Goal: Task Accomplishment & Management: Manage account settings

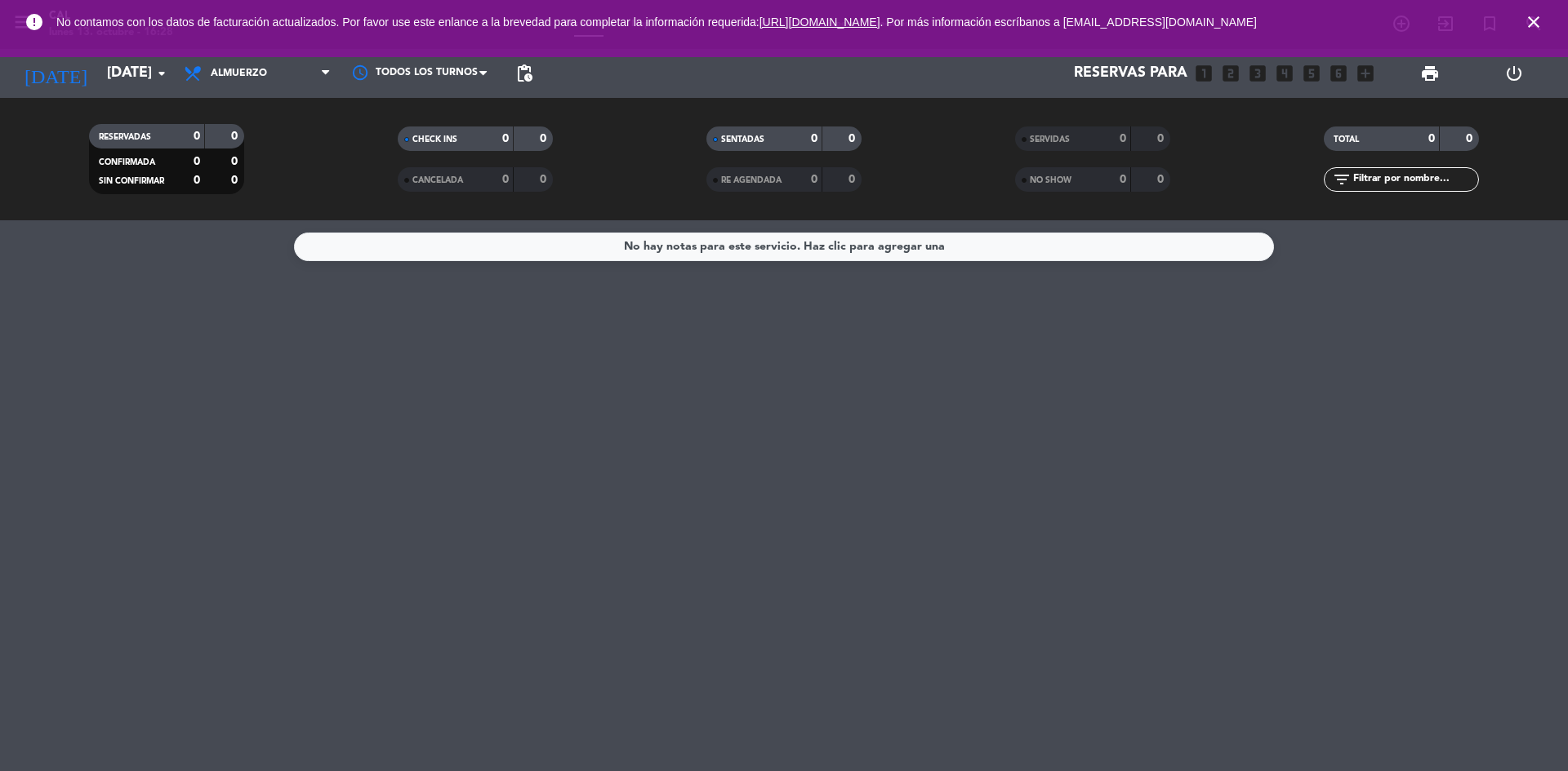
click at [879, 441] on div "No hay notas para este servicio. Haz clic para agregar una" at bounding box center [784, 496] width 1568 height 551
click at [100, 69] on input "[DATE]" at bounding box center [193, 74] width 189 height 33
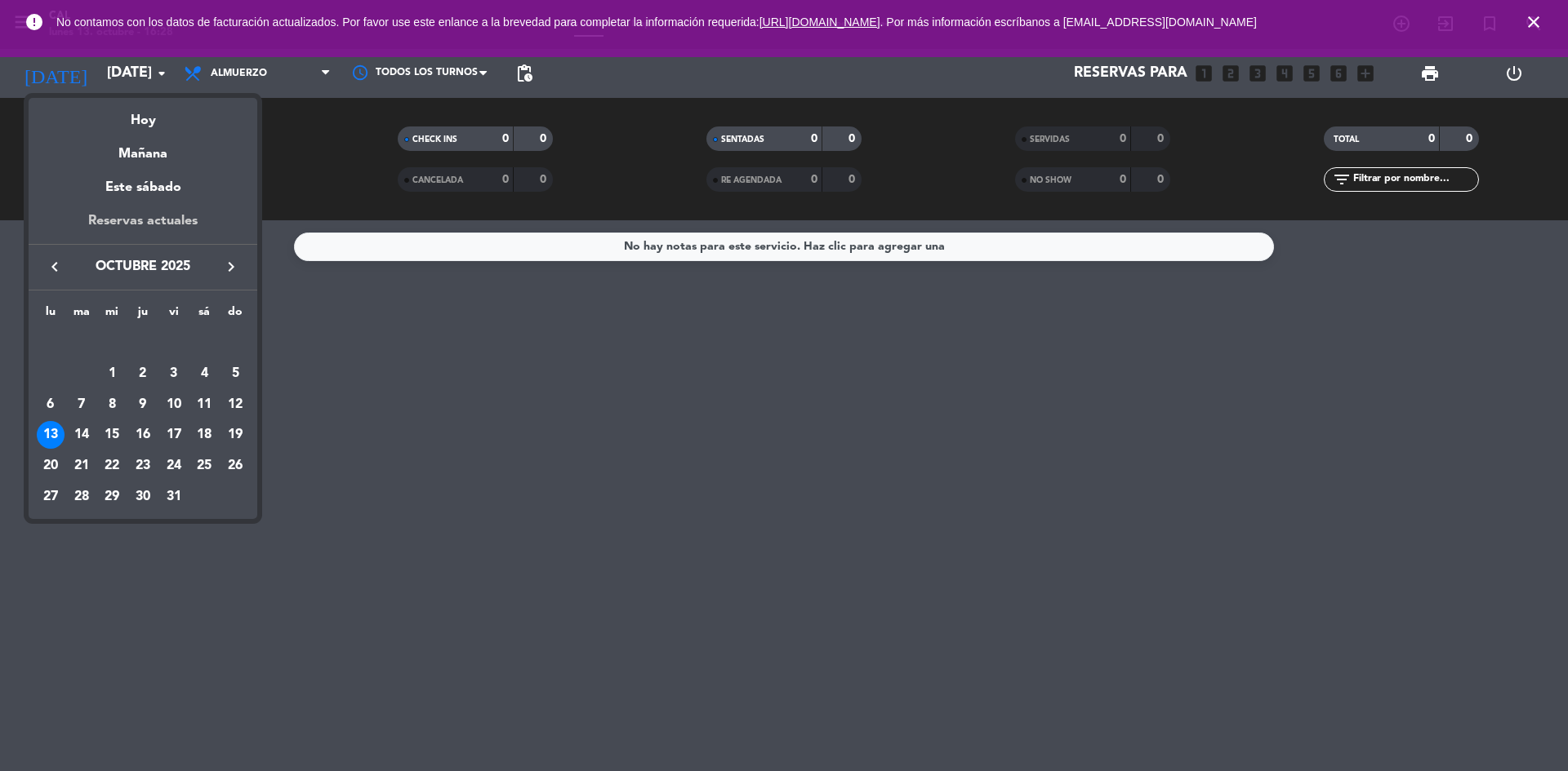
click at [142, 225] on div "Reservas actuales" at bounding box center [143, 227] width 229 height 34
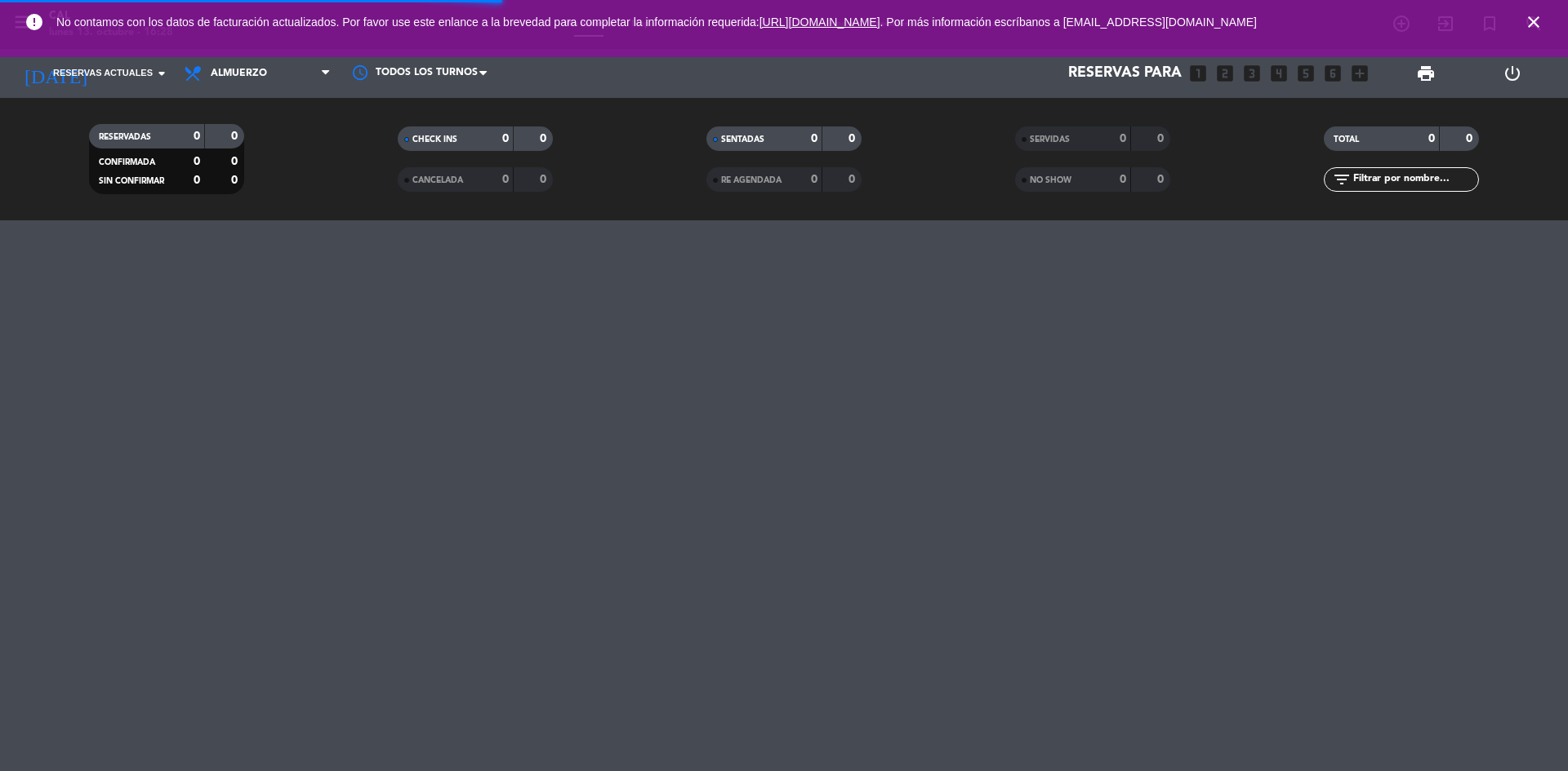
click at [1534, 19] on icon "close" at bounding box center [1533, 22] width 20 height 20
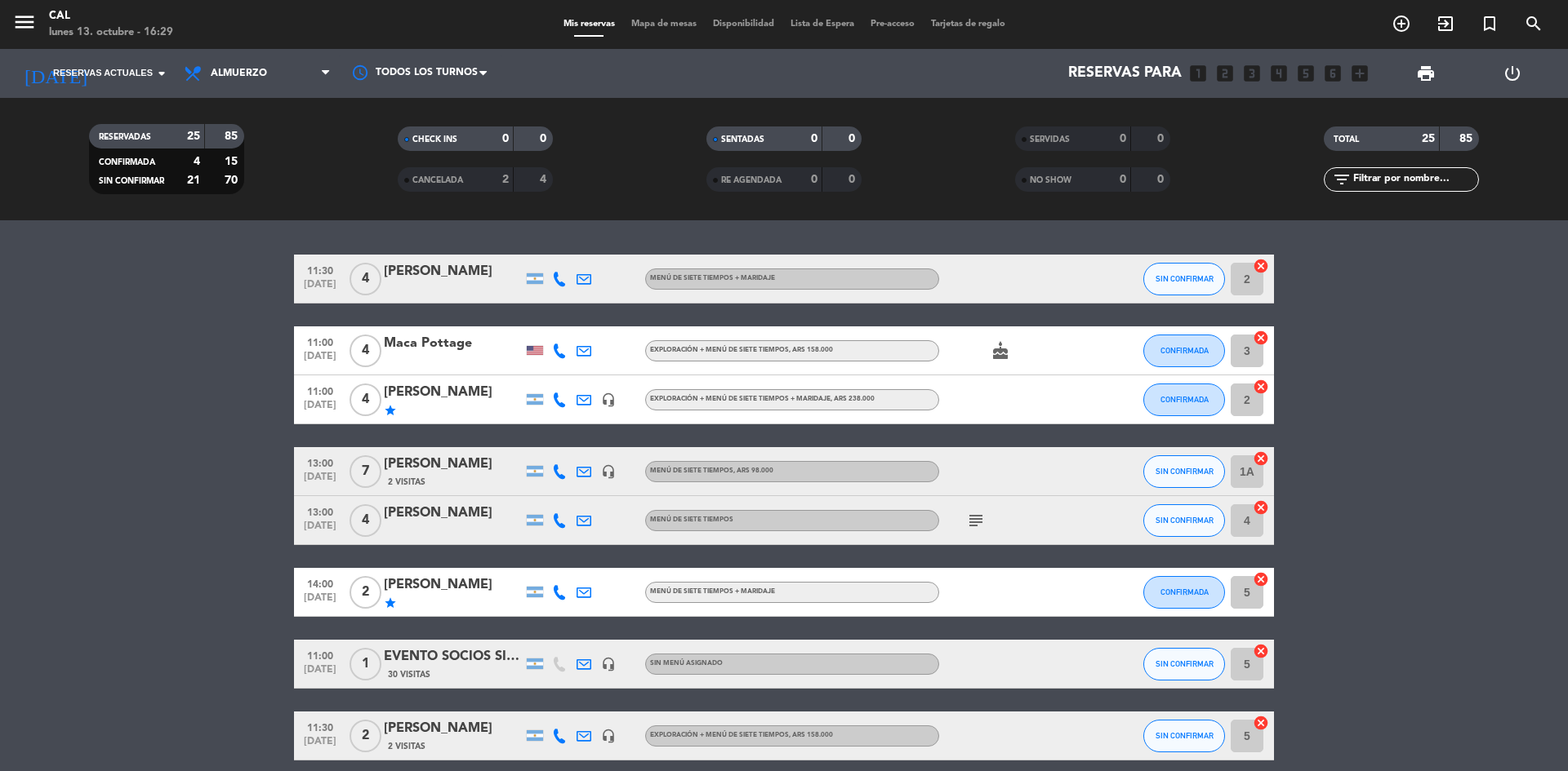
click at [559, 278] on icon at bounding box center [560, 279] width 15 height 15
click at [430, 516] on div "[PERSON_NAME]" at bounding box center [453, 513] width 139 height 21
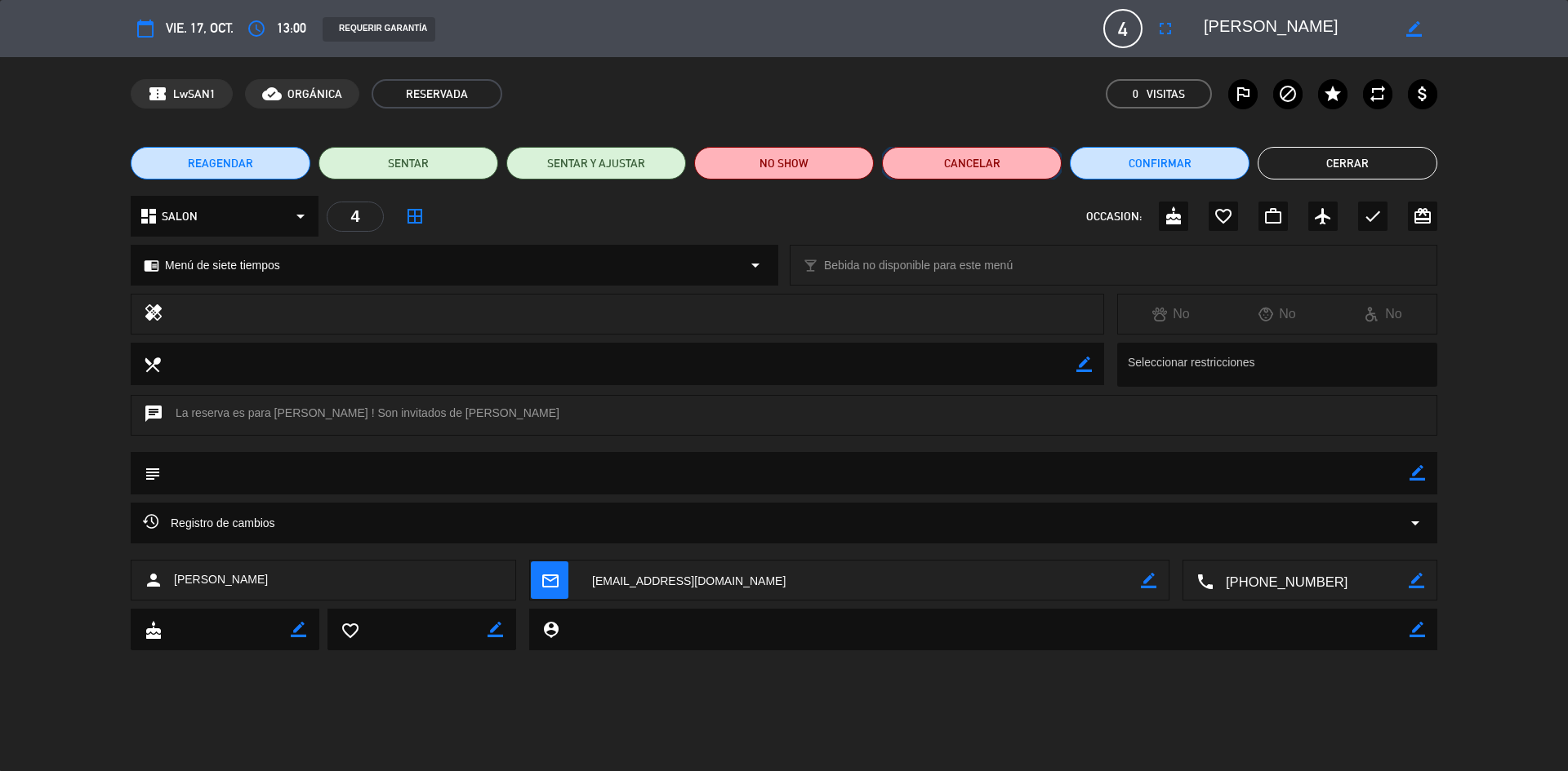
click at [1035, 167] on button "Cancelar" at bounding box center [971, 164] width 179 height 33
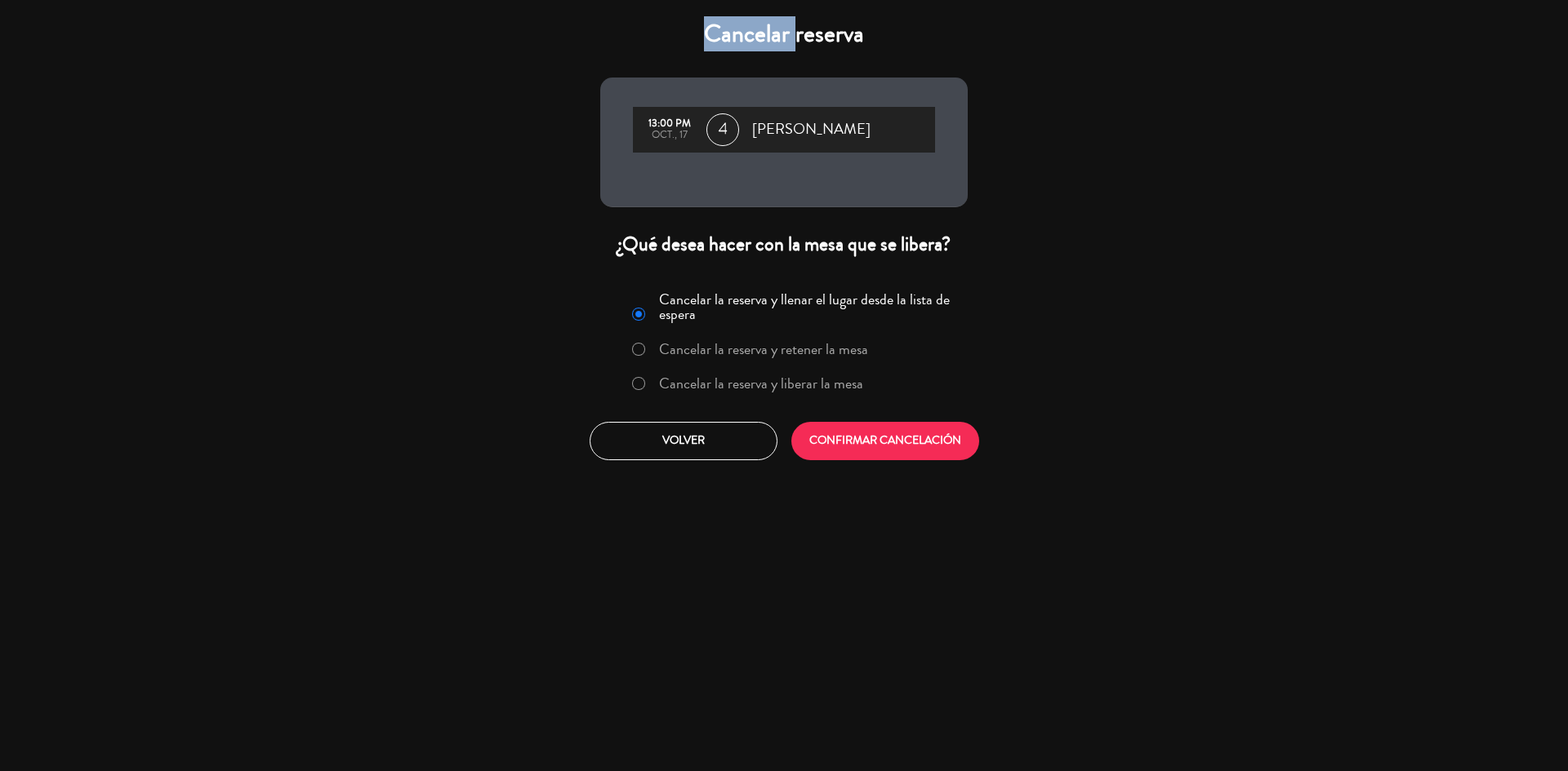
click at [780, 386] on label "Cancelar la reserva y liberar la mesa" at bounding box center [760, 383] width 204 height 15
click at [872, 452] on button "CONFIRMAR CANCELACIÓN" at bounding box center [884, 441] width 188 height 38
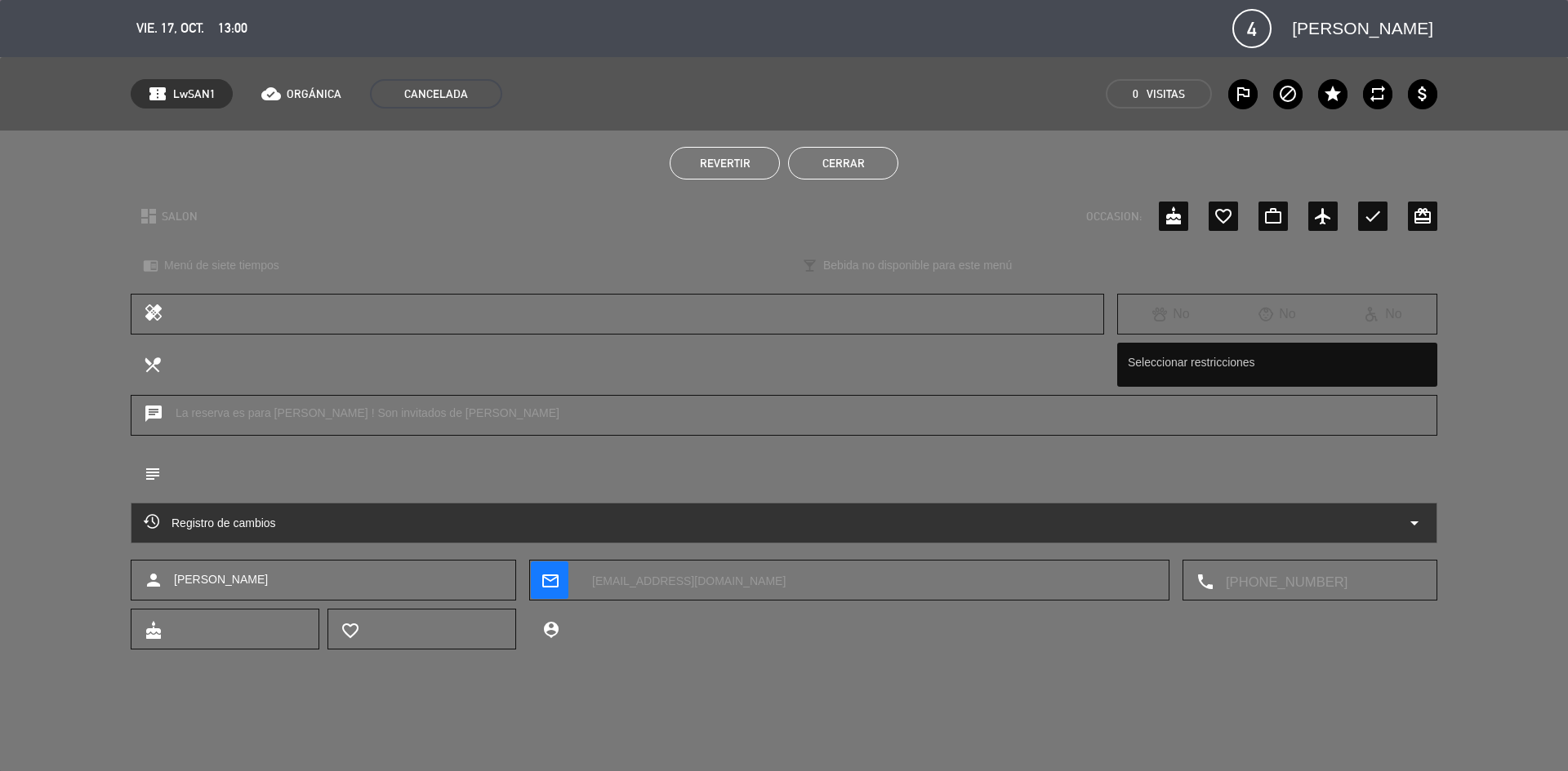
click at [813, 150] on button "Cerrar" at bounding box center [842, 164] width 110 height 33
click at [813, 150] on div "SENTADAS 0 0" at bounding box center [784, 139] width 155 height 25
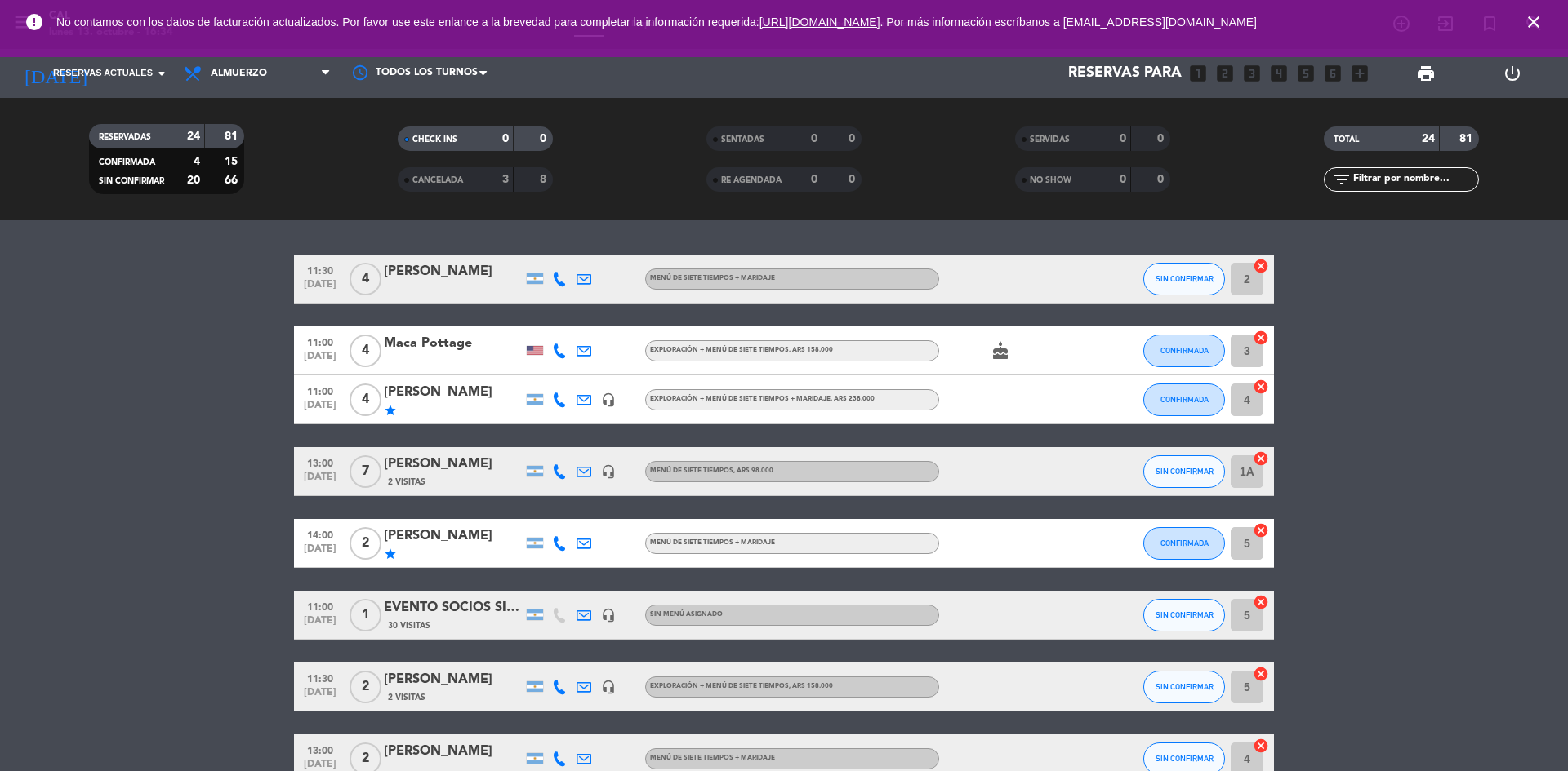
scroll to position [82, 0]
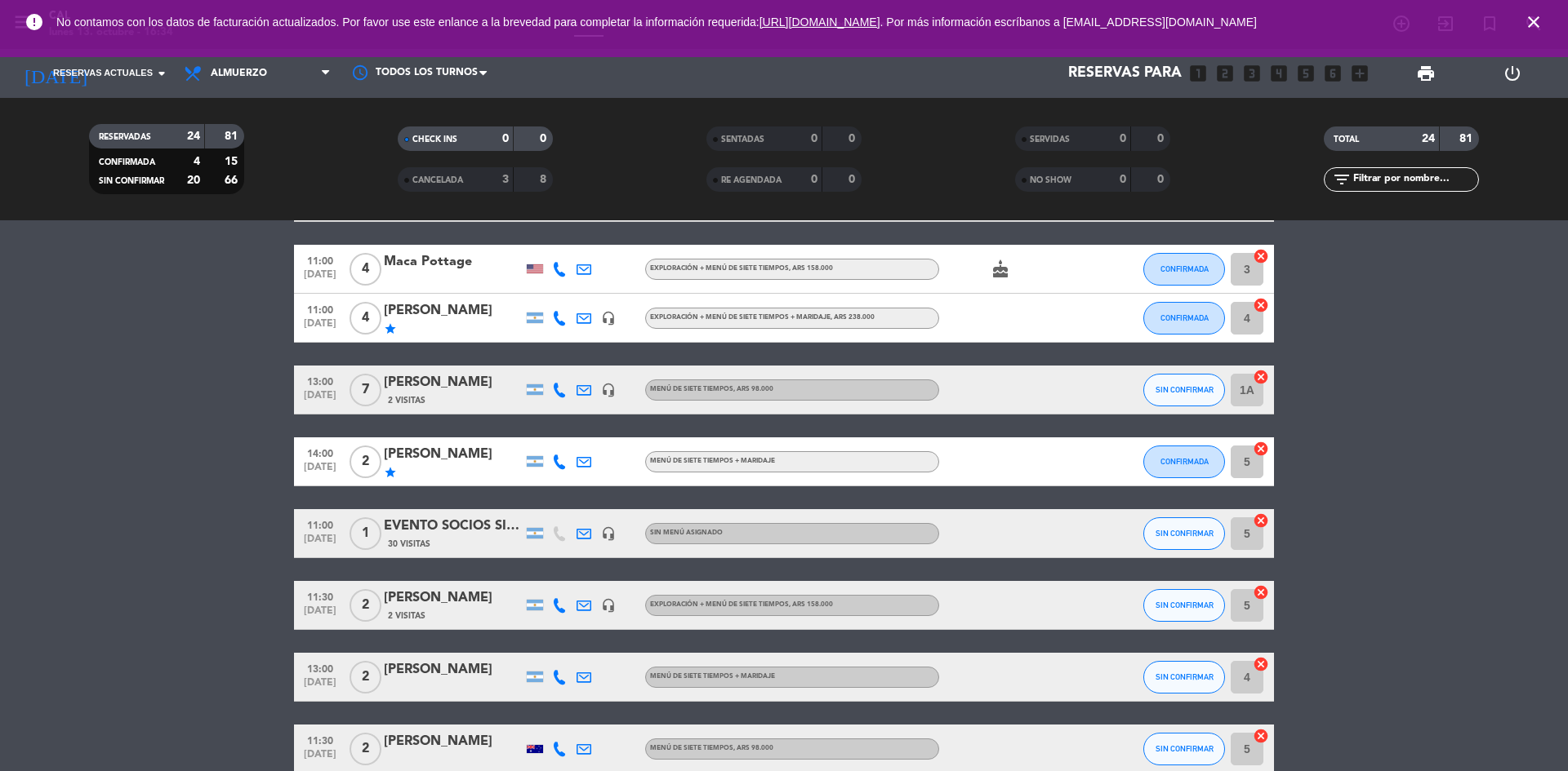
click at [432, 532] on div "EVENTO SOCIOS SITIO LA ESTOCADA" at bounding box center [453, 526] width 139 height 21
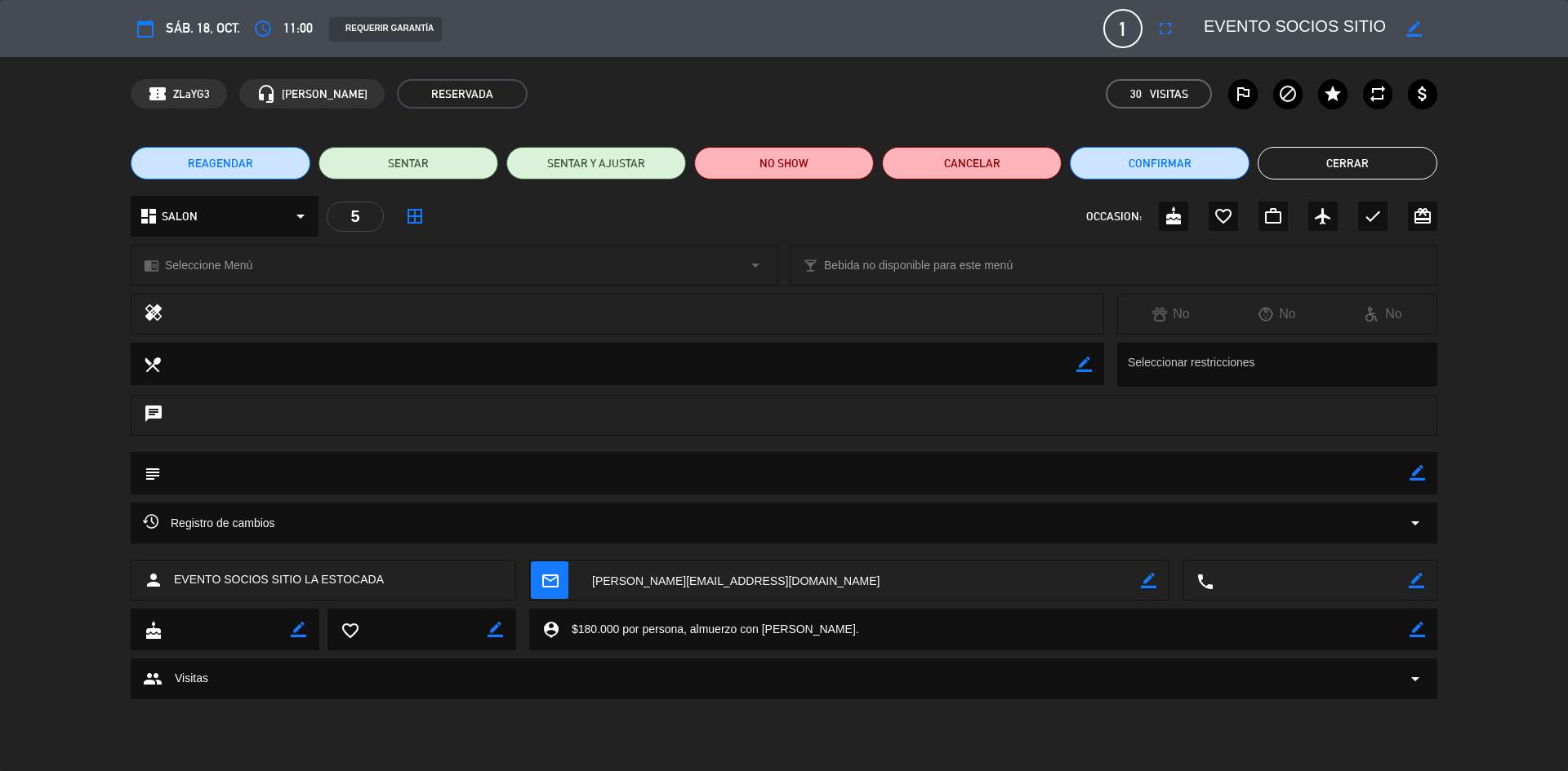
click at [1116, 29] on span "1" at bounding box center [1122, 28] width 39 height 39
click at [1162, 31] on icon "fullscreen" at bounding box center [1165, 29] width 20 height 20
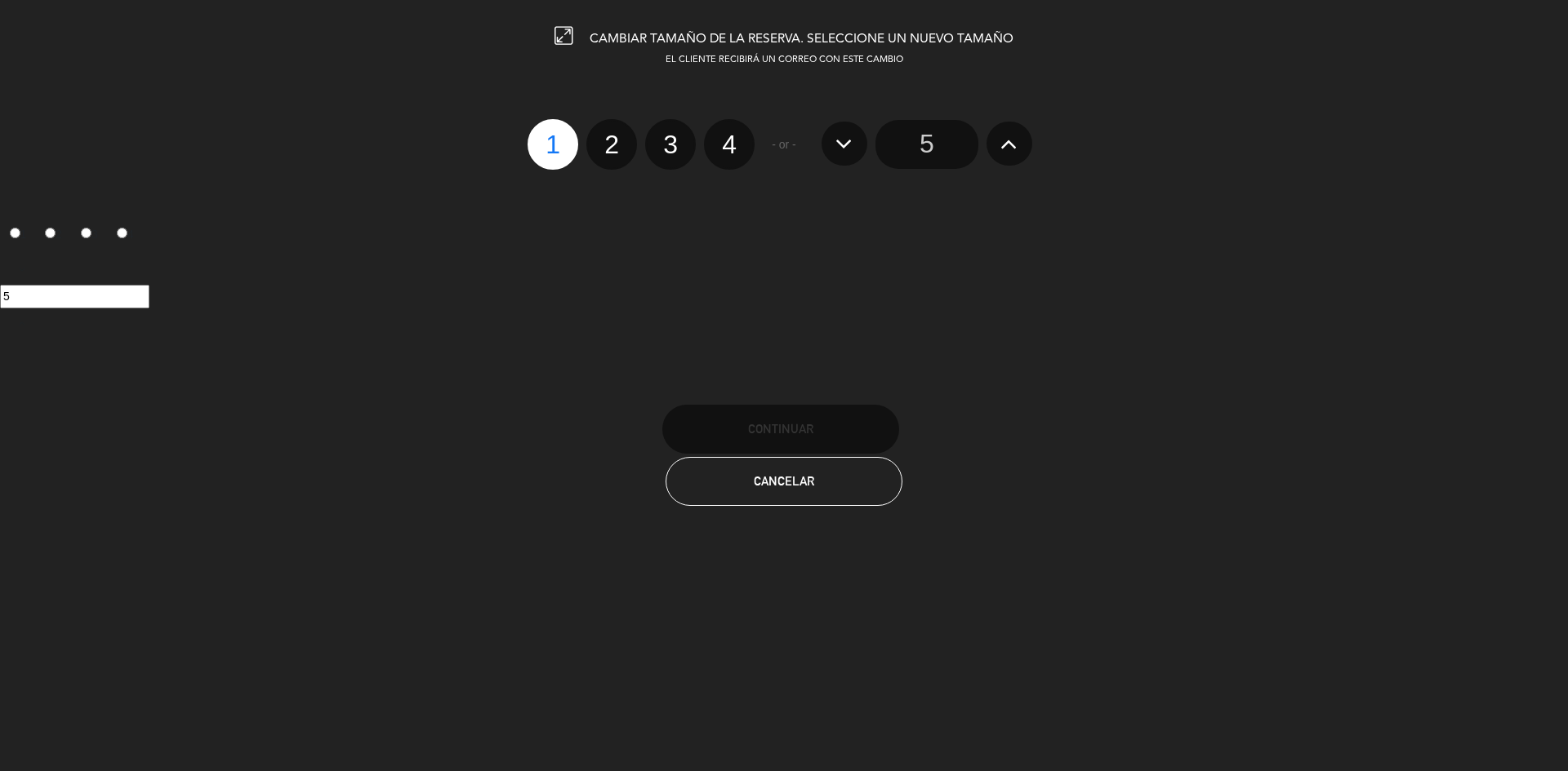
click at [1010, 145] on icon at bounding box center [1008, 144] width 17 height 26
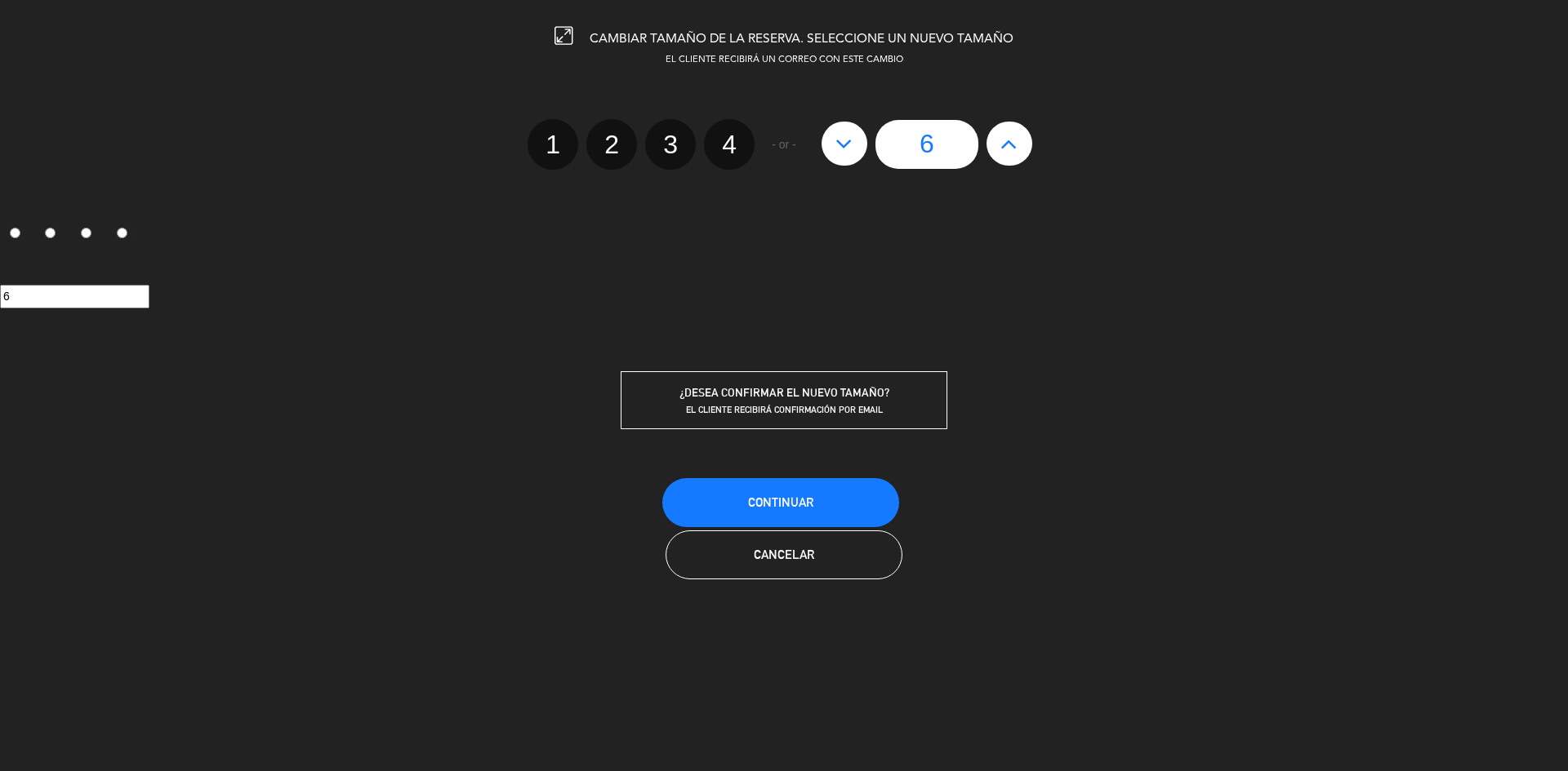
click at [1010, 145] on icon at bounding box center [1008, 144] width 17 height 26
type input "7"
click at [1003, 145] on icon at bounding box center [1008, 144] width 17 height 26
type input "8"
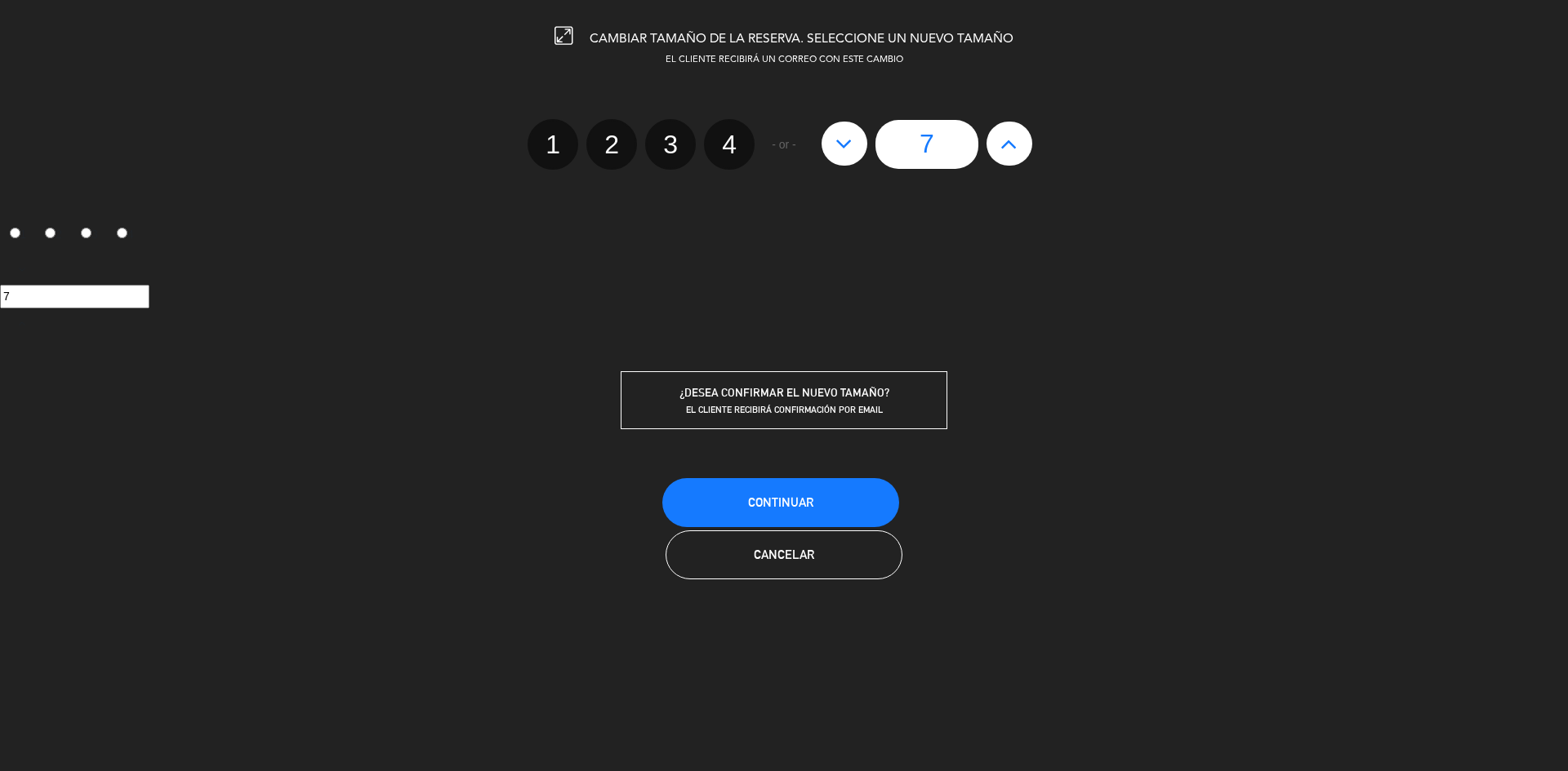
type input "8"
click at [794, 498] on span "Continuar" at bounding box center [780, 502] width 65 height 14
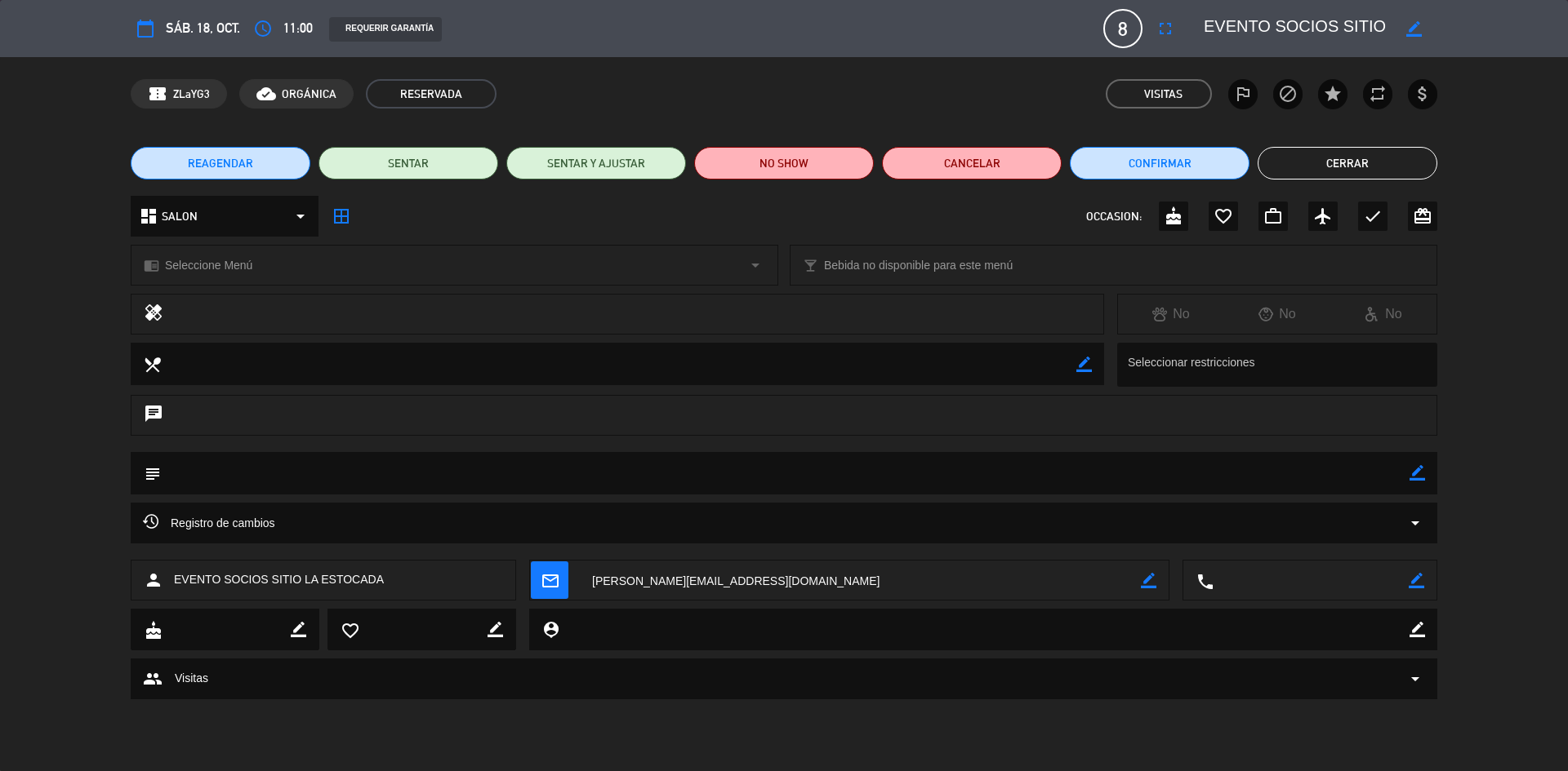
click at [1348, 176] on button "Cerrar" at bounding box center [1346, 164] width 179 height 33
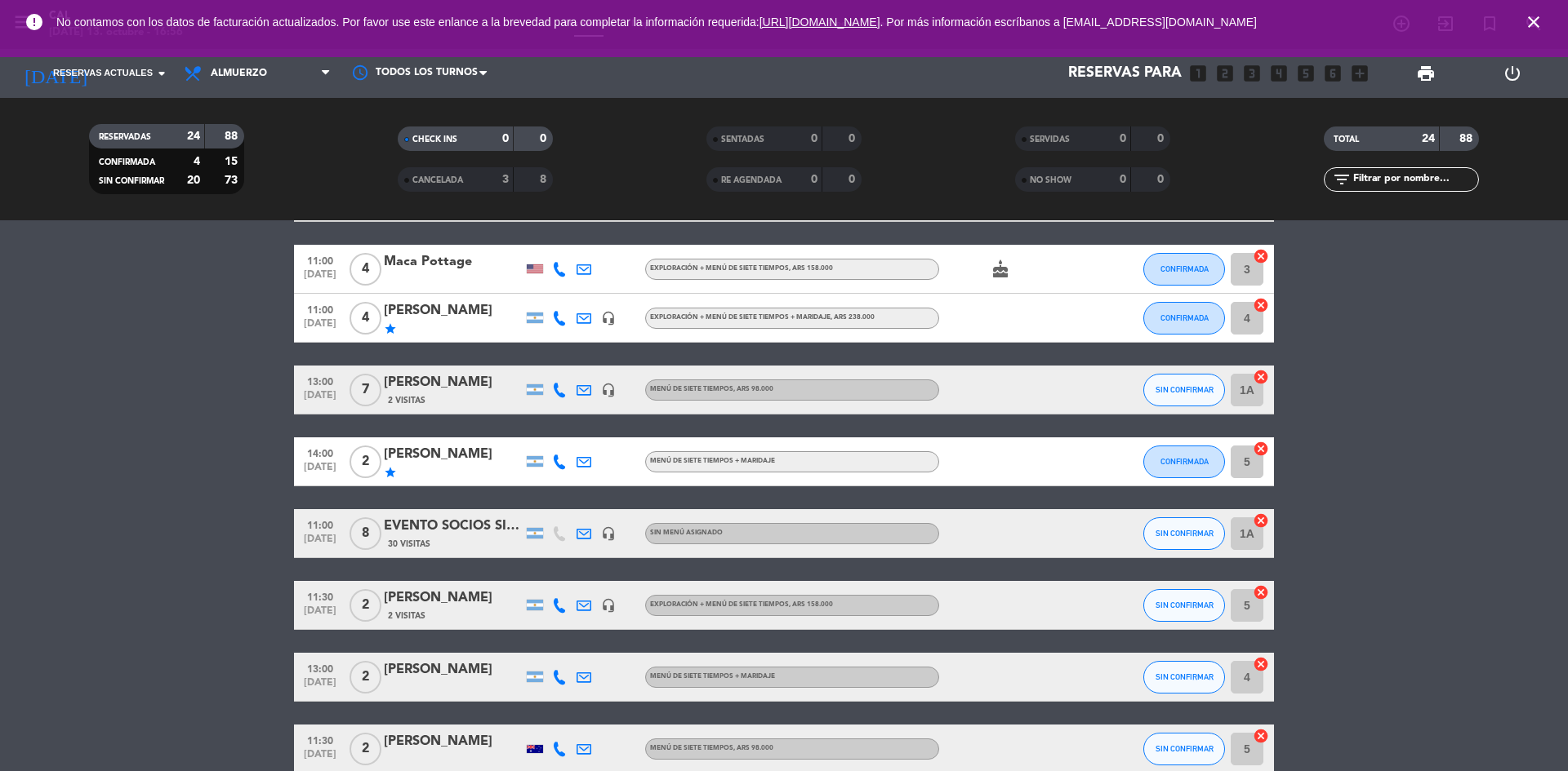
scroll to position [0, 0]
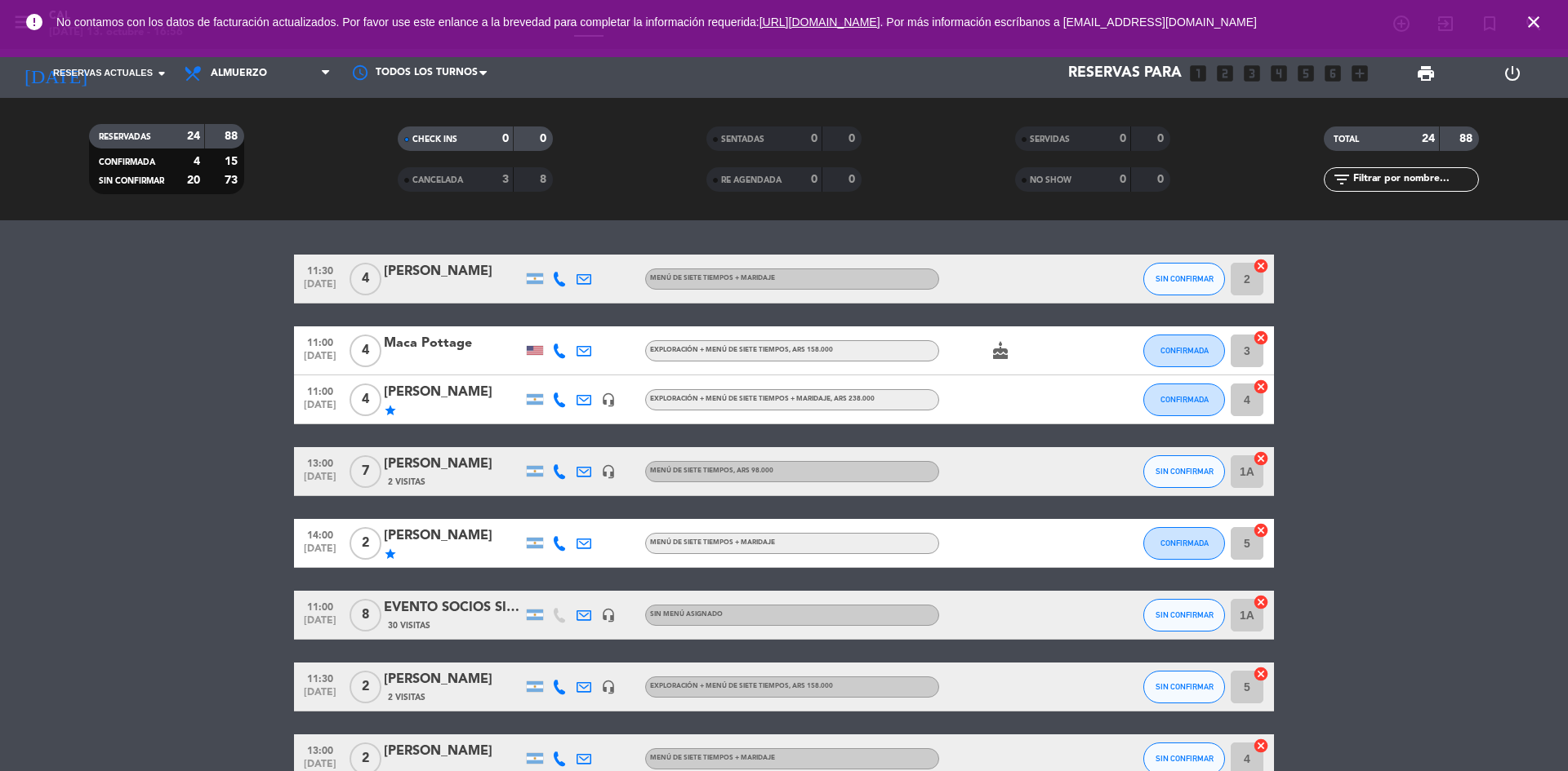
click at [443, 279] on div "[PERSON_NAME]" at bounding box center [453, 272] width 139 height 21
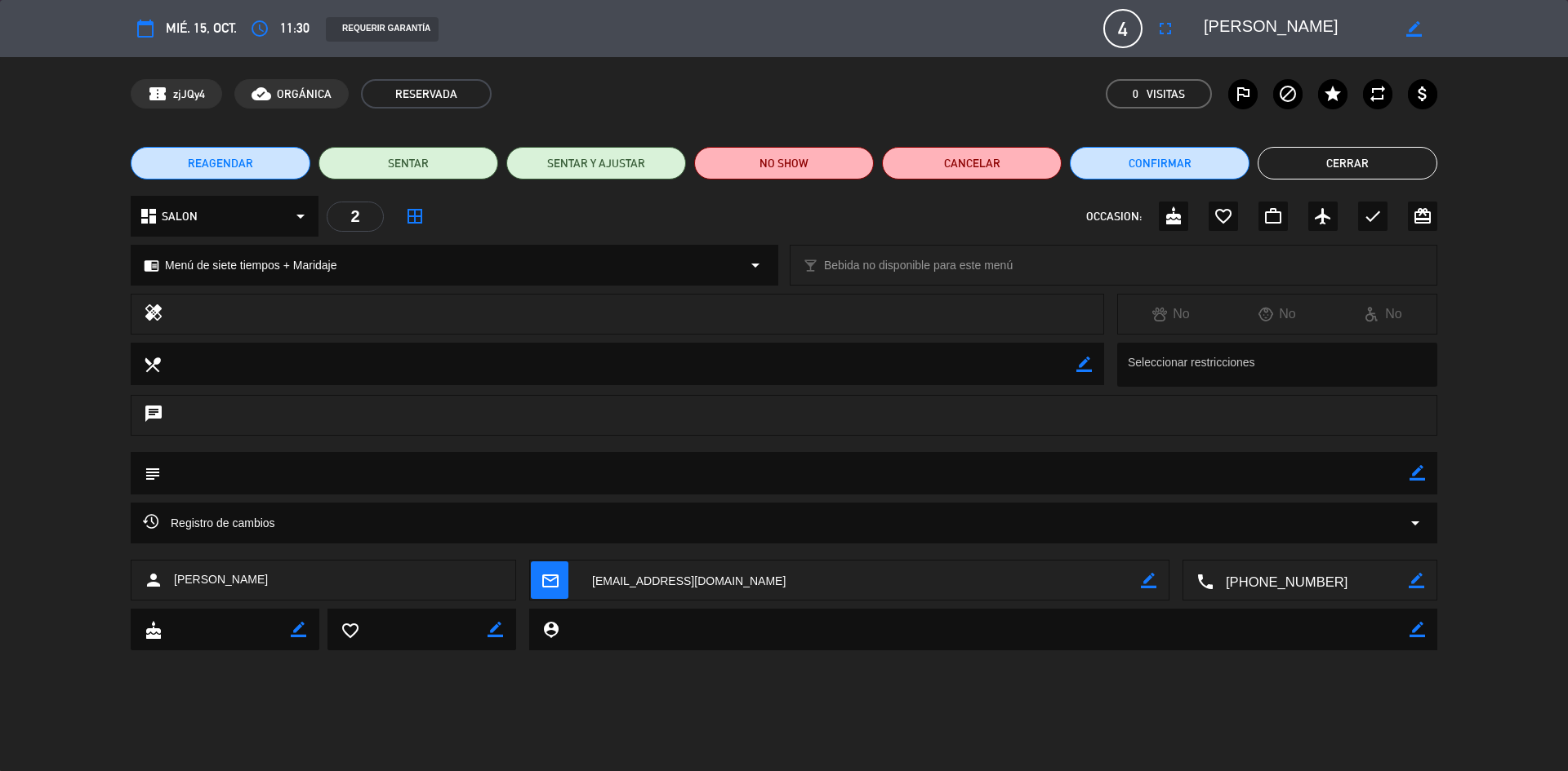
click at [1403, 151] on button "Cerrar" at bounding box center [1346, 164] width 179 height 33
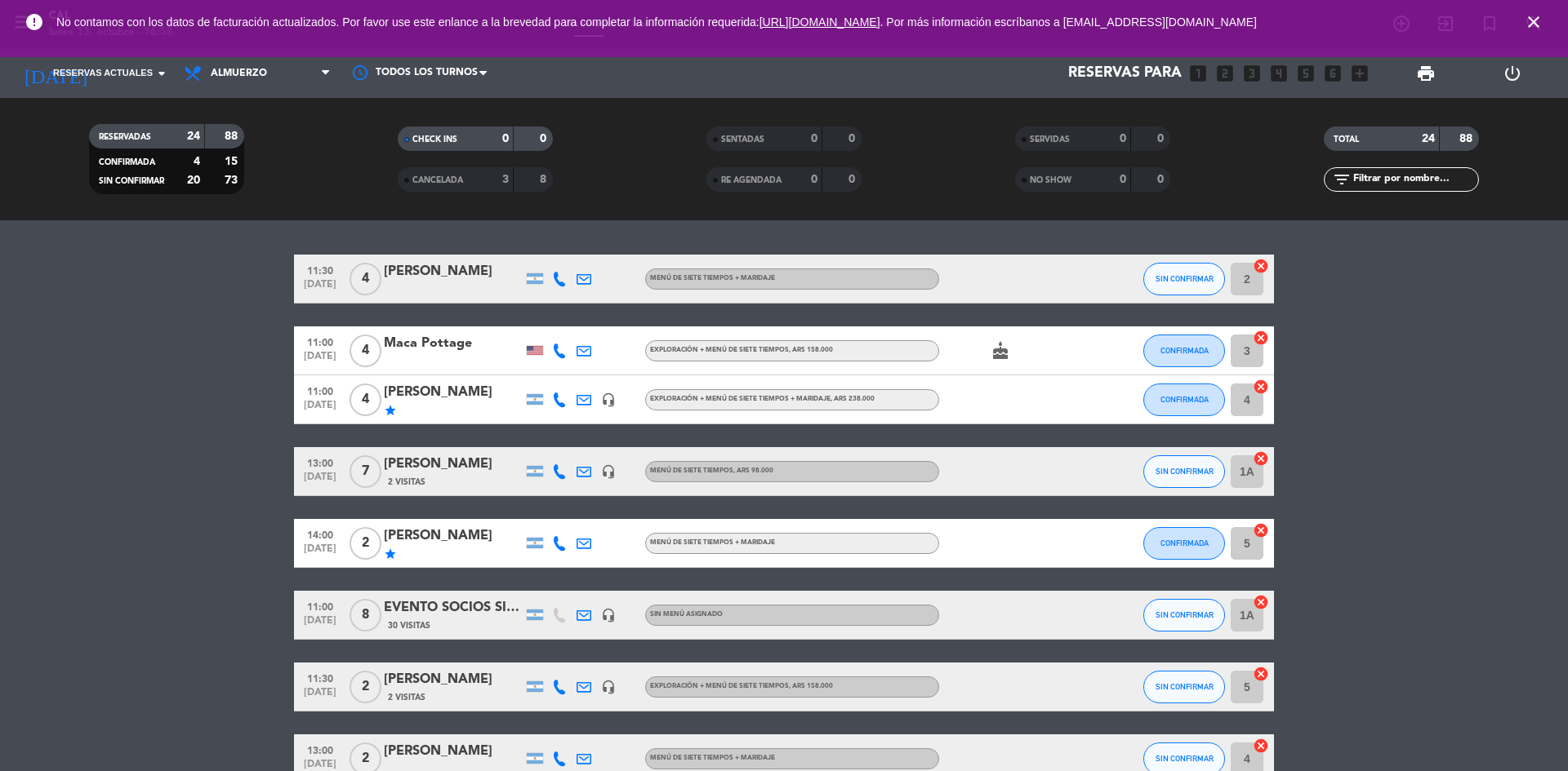
click at [128, 77] on span "Reservas actuales" at bounding box center [102, 74] width 100 height 15
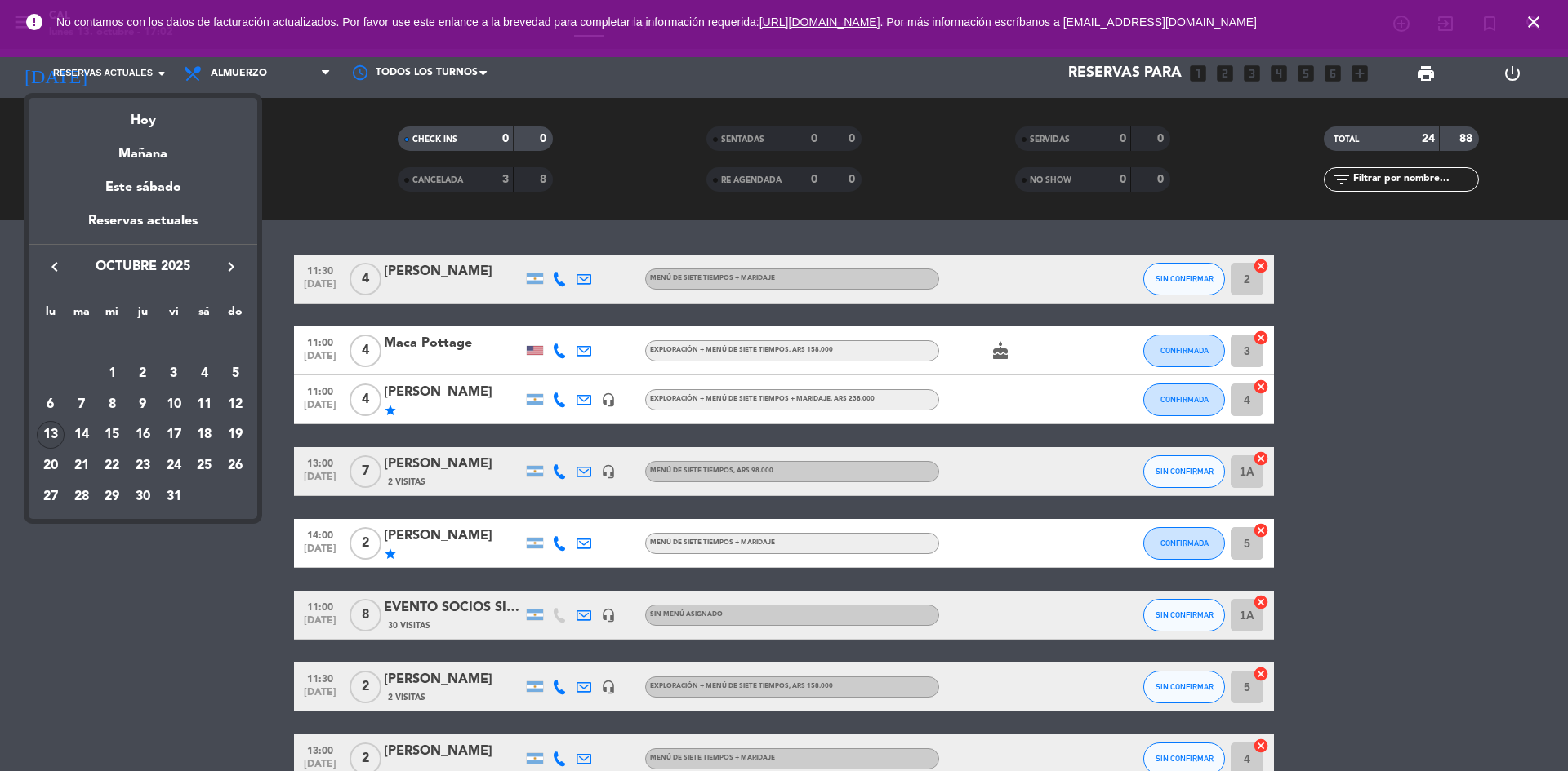
click at [215, 565] on div at bounding box center [784, 385] width 1568 height 771
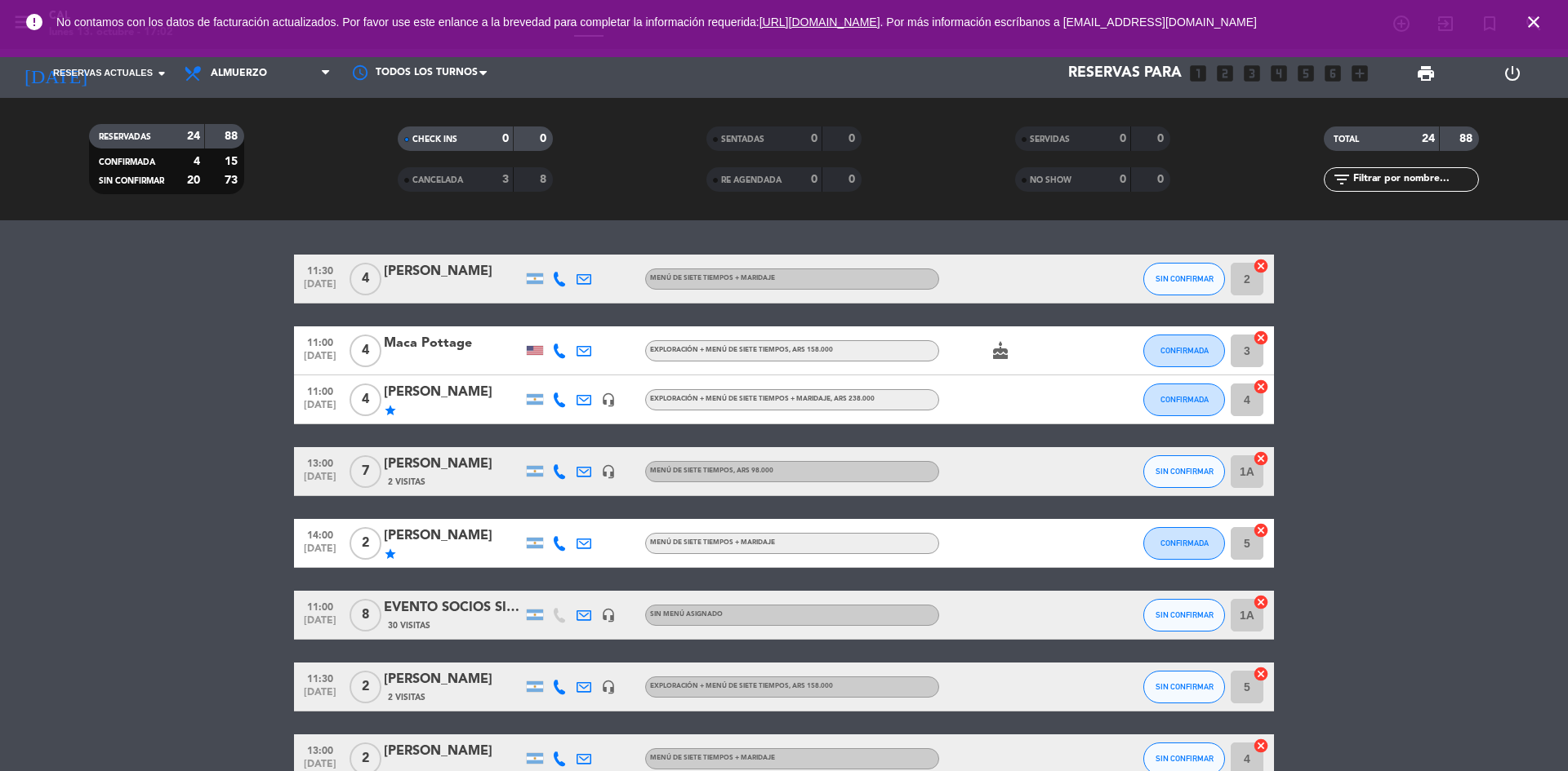
click at [476, 169] on div "CANCELADA 3 8" at bounding box center [475, 180] width 155 height 25
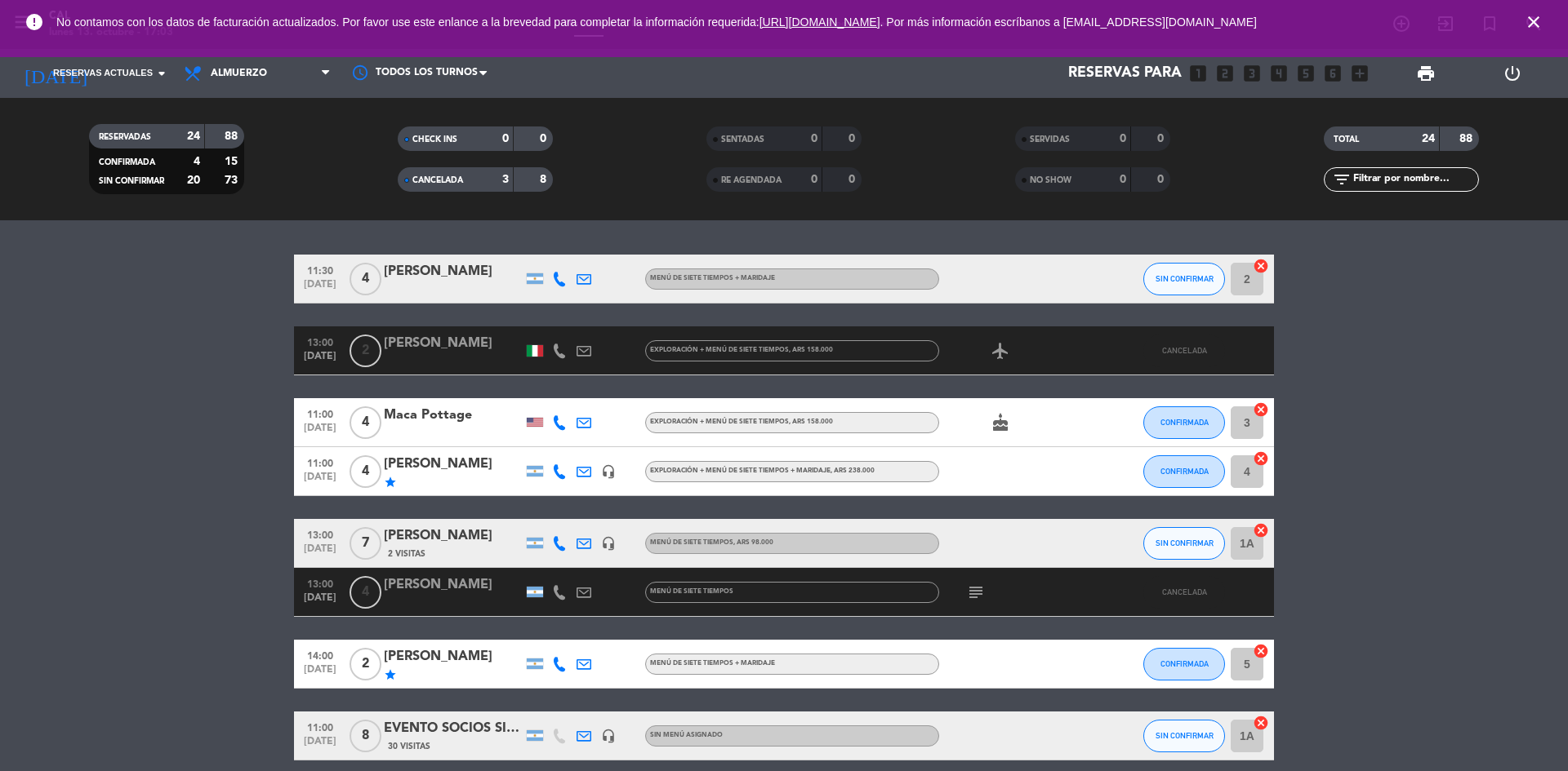
click at [458, 184] on span "CANCELADA" at bounding box center [437, 180] width 50 height 8
